Goal: Task Accomplishment & Management: Manage account settings

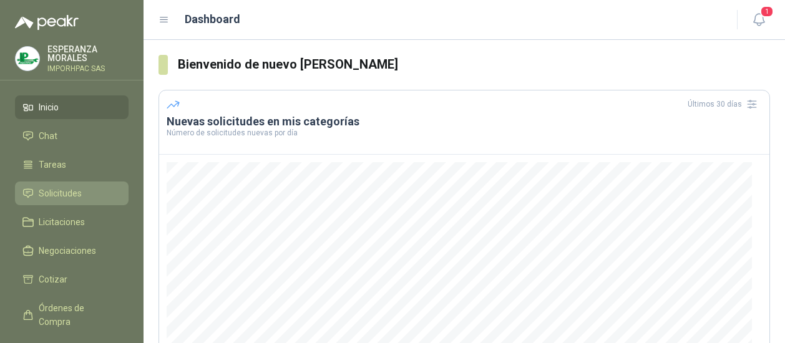
click at [75, 195] on span "Solicitudes" at bounding box center [60, 194] width 43 height 14
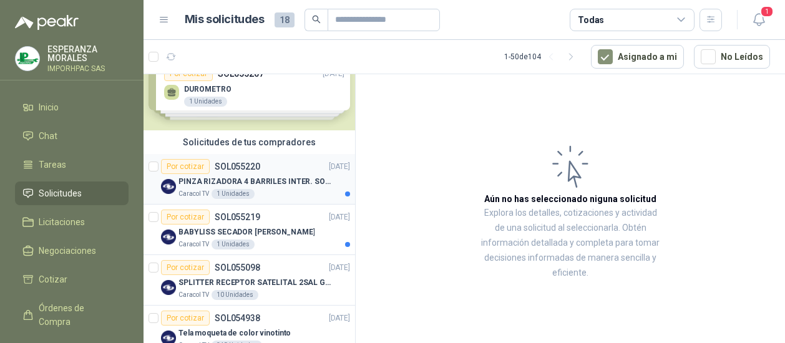
scroll to position [62, 0]
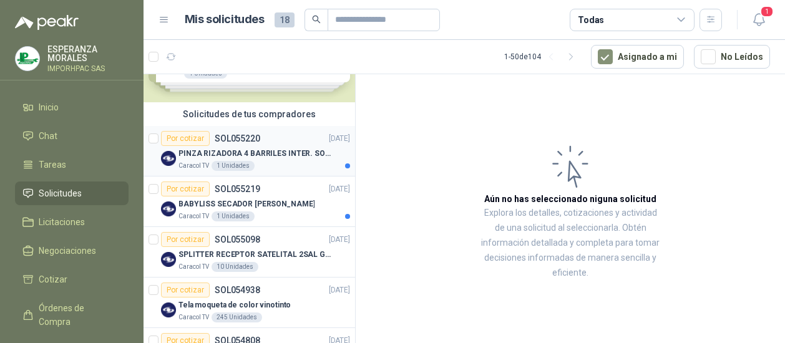
click at [185, 135] on div "Por cotizar" at bounding box center [185, 138] width 49 height 15
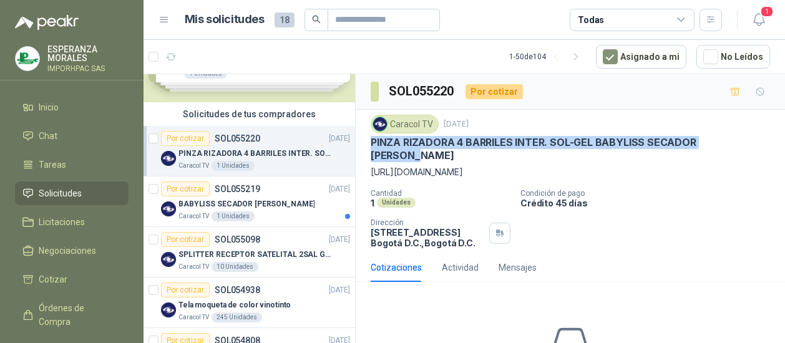
drag, startPoint x: 373, startPoint y: 137, endPoint x: 791, endPoint y: 140, distance: 418.0
click at [784, 140] on html "[PERSON_NAME] IMPORHPAC SAS Inicio Chat Tareas Solicitudes Licitaciones Negocia…" at bounding box center [392, 171] width 785 height 343
copy p "PINZA RIZADORA 4 BARRILES INTER. SOL-GEL BABYLISS SECADOR [PERSON_NAME]"
